Goal: Information Seeking & Learning: Find specific fact

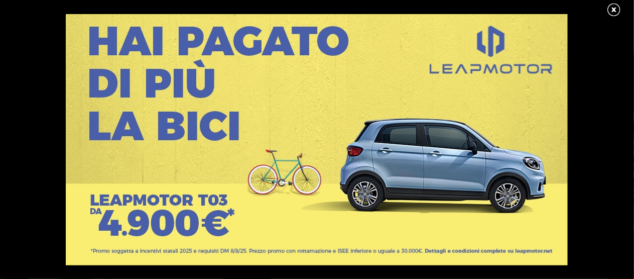
click at [614, 9] on link at bounding box center [618, 10] width 25 height 15
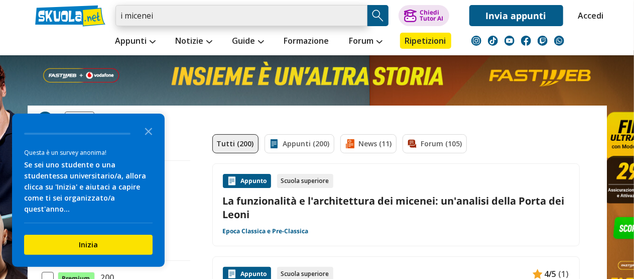
click at [173, 20] on input "i micenei" at bounding box center [241, 15] width 252 height 21
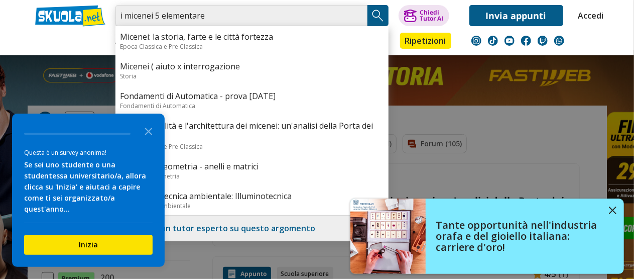
type input "i micenei 5 elementare"
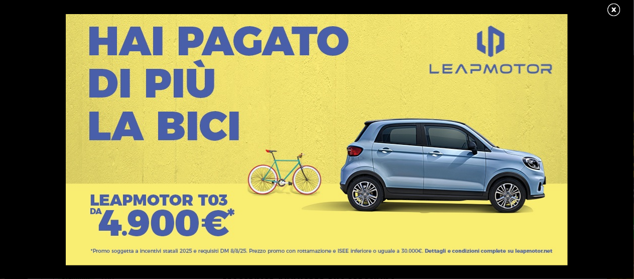
click at [613, 8] on link at bounding box center [618, 10] width 25 height 15
